Goal: Transaction & Acquisition: Obtain resource

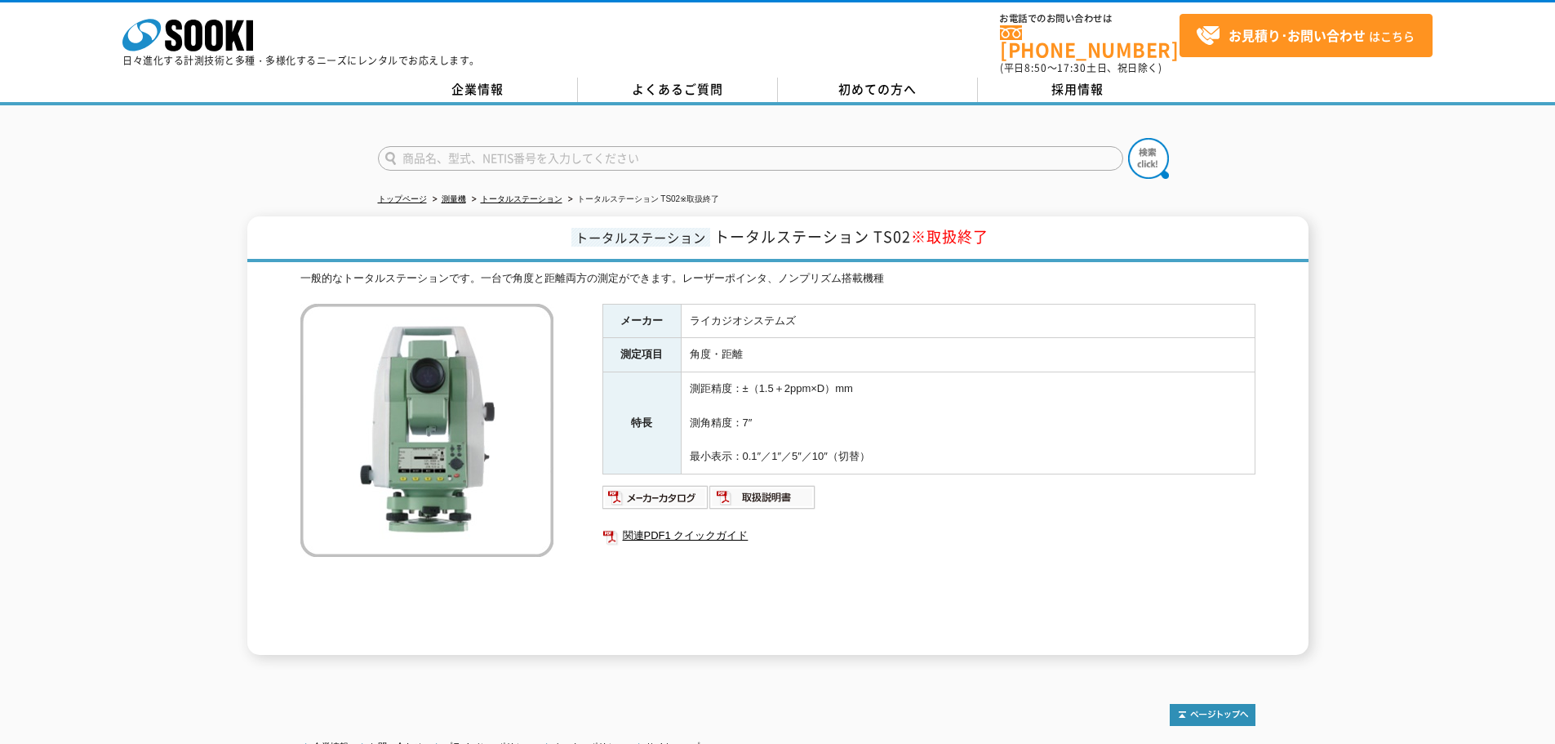
click at [664, 583] on div "メーカー ライカジオシステムズ 測定項目 角度・距離 特長 測距精度：±（1.5＋2ppm×D）mm 測角精度：7″ 最小表示：0.1″／1″／5″／10″（…" at bounding box center [928, 479] width 653 height 351
click at [678, 495] on img at bounding box center [655, 497] width 107 height 26
click at [744, 495] on img at bounding box center [762, 497] width 107 height 26
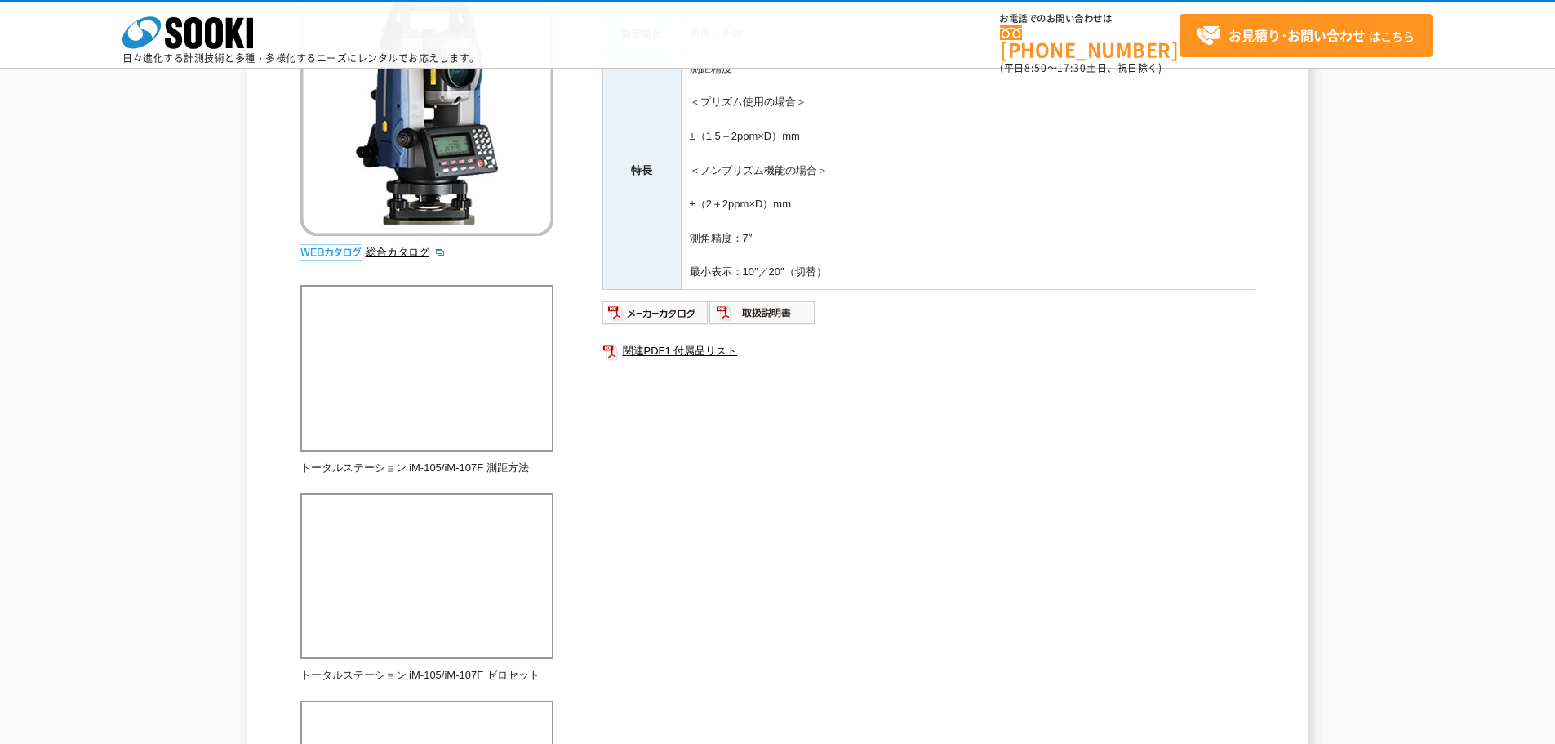
scroll to position [163, 0]
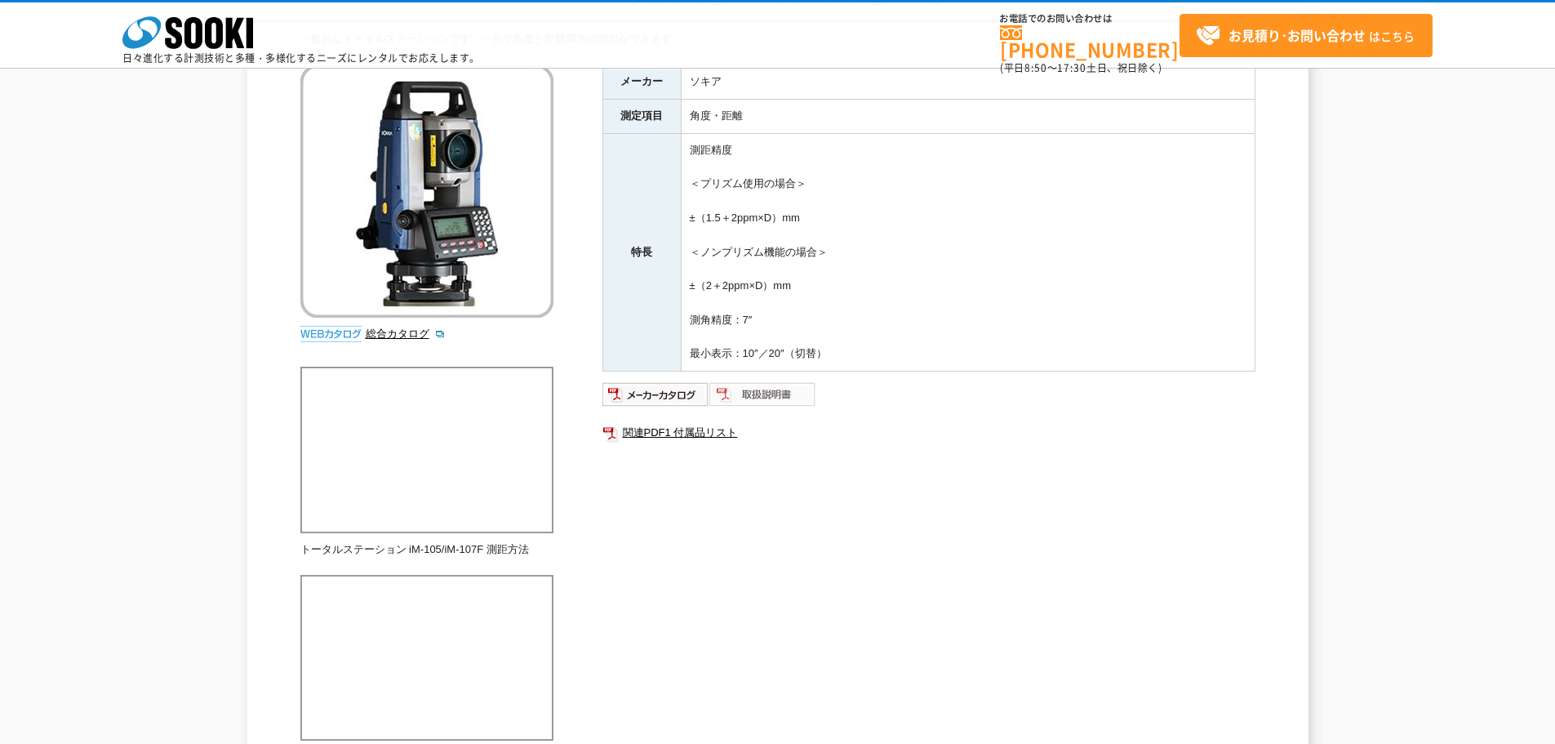
click at [793, 388] on img at bounding box center [762, 394] width 107 height 26
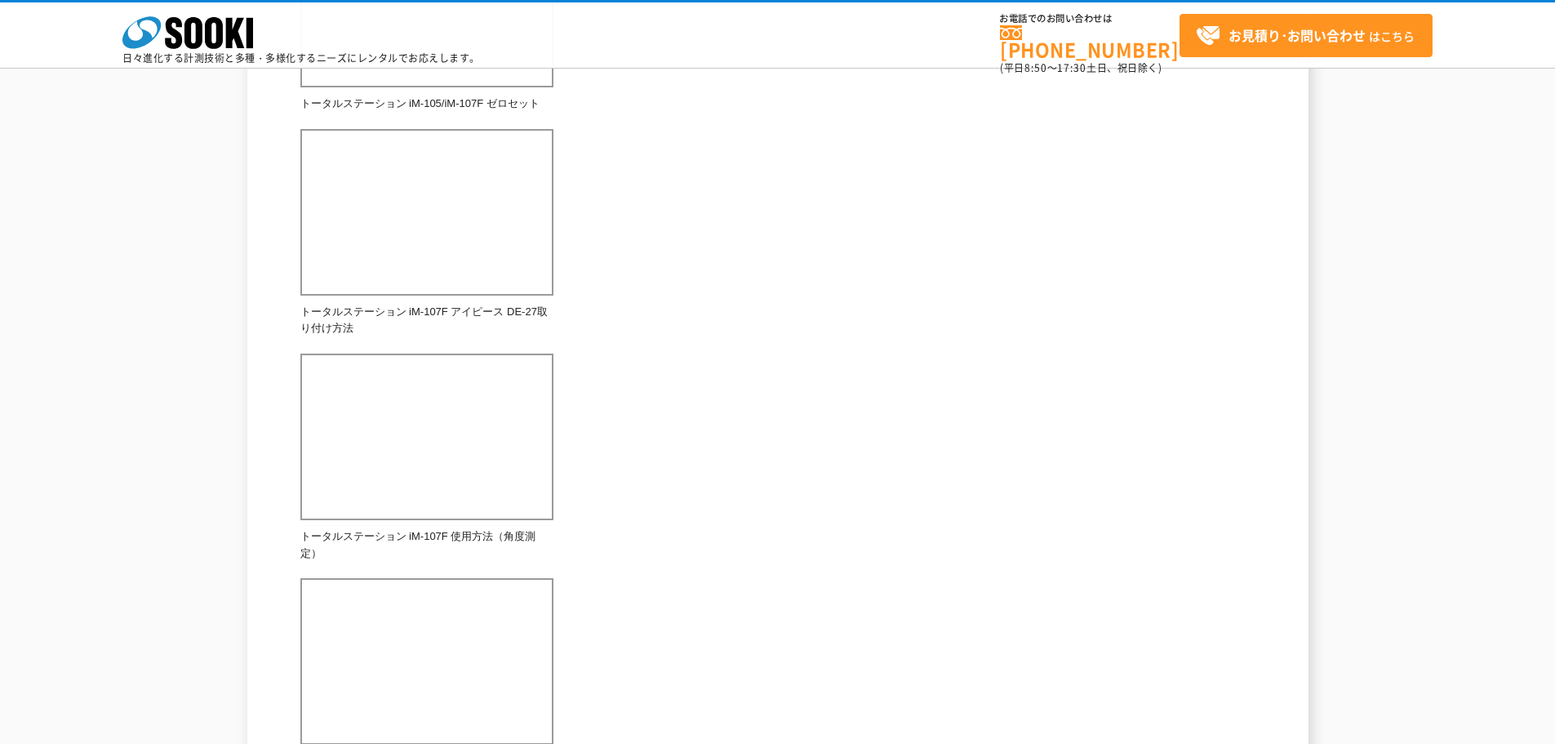
scroll to position [1061, 0]
